Goal: Task Accomplishment & Management: Manage account settings

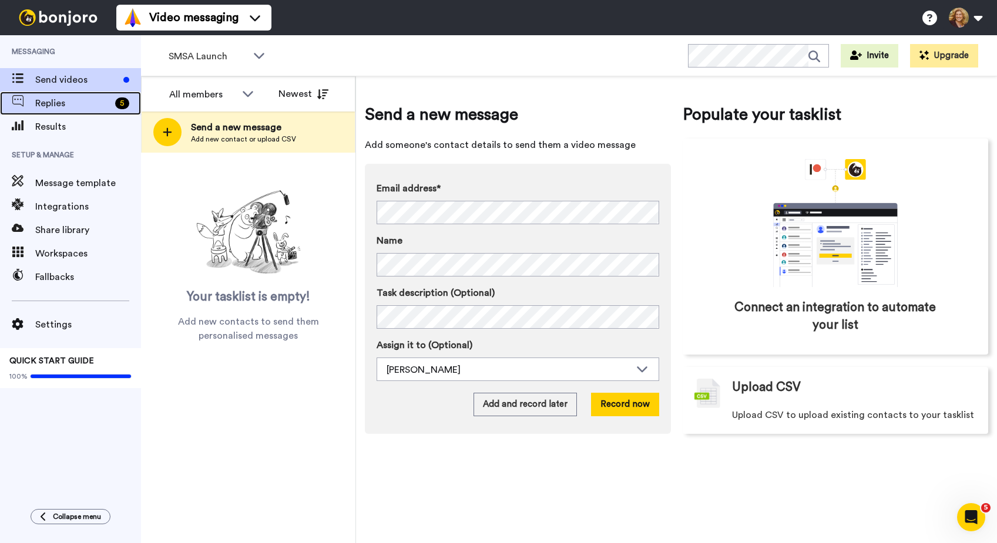
click at [53, 103] on span "Replies" at bounding box center [72, 103] width 75 height 14
click at [62, 102] on span "Replies" at bounding box center [72, 103] width 75 height 14
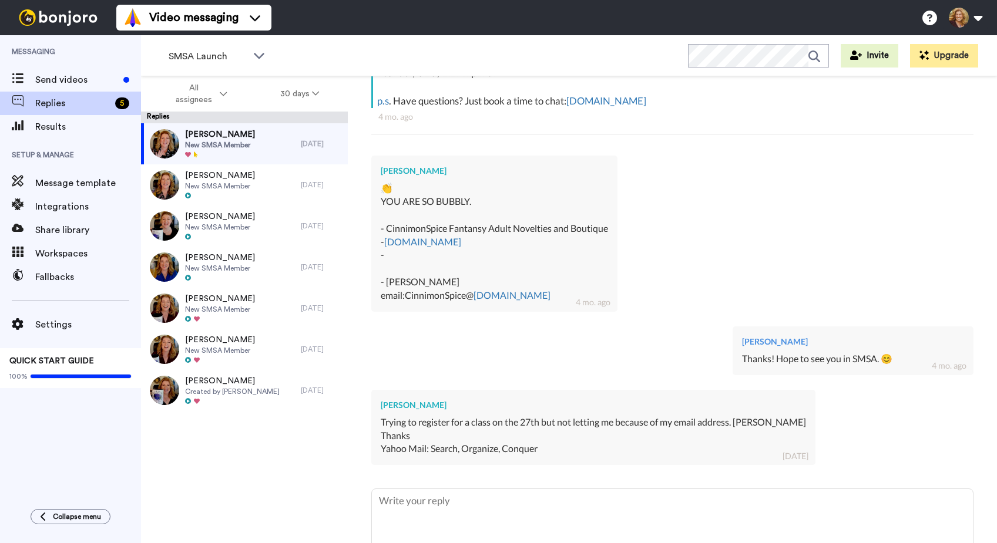
scroll to position [382, 0]
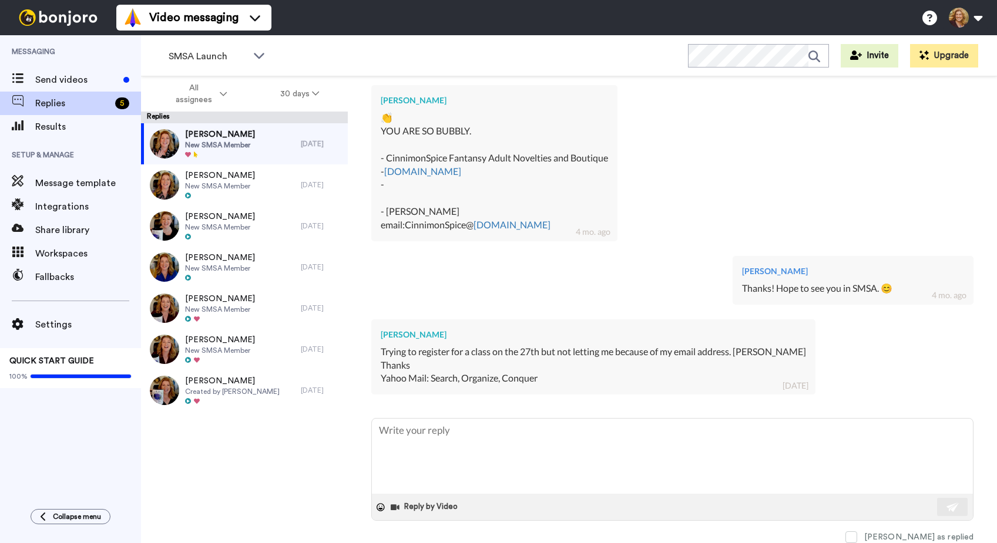
click at [528, 224] on div "YOU ARE SO BUBBLY. - CinnimonSpice Fantansy Adult Novelties and Boutique - www.…" at bounding box center [494, 178] width 227 height 107
type textarea "x"
